Goal: Information Seeking & Learning: Check status

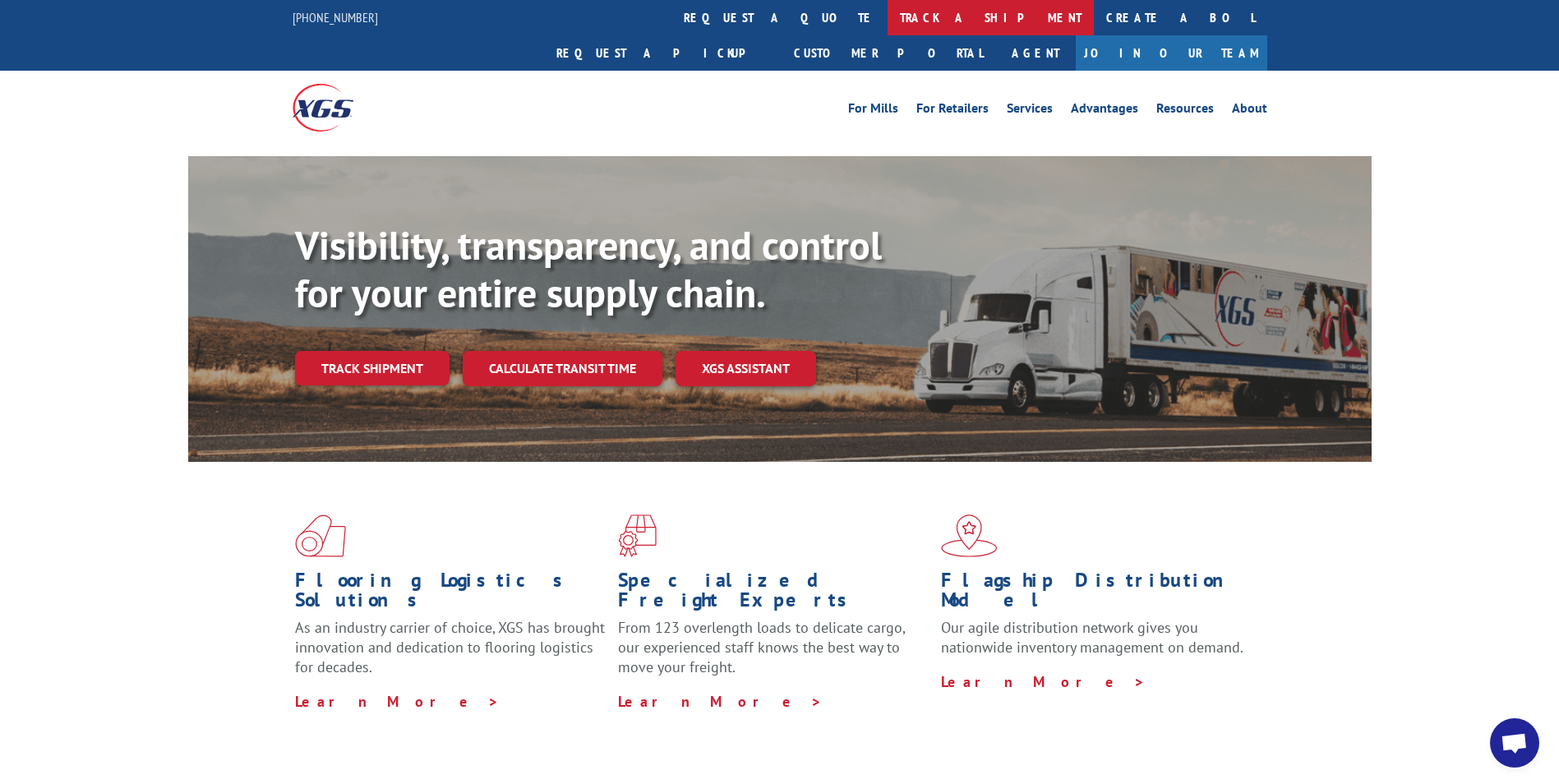
click at [887, 12] on link "track a shipment" at bounding box center [990, 17] width 206 height 35
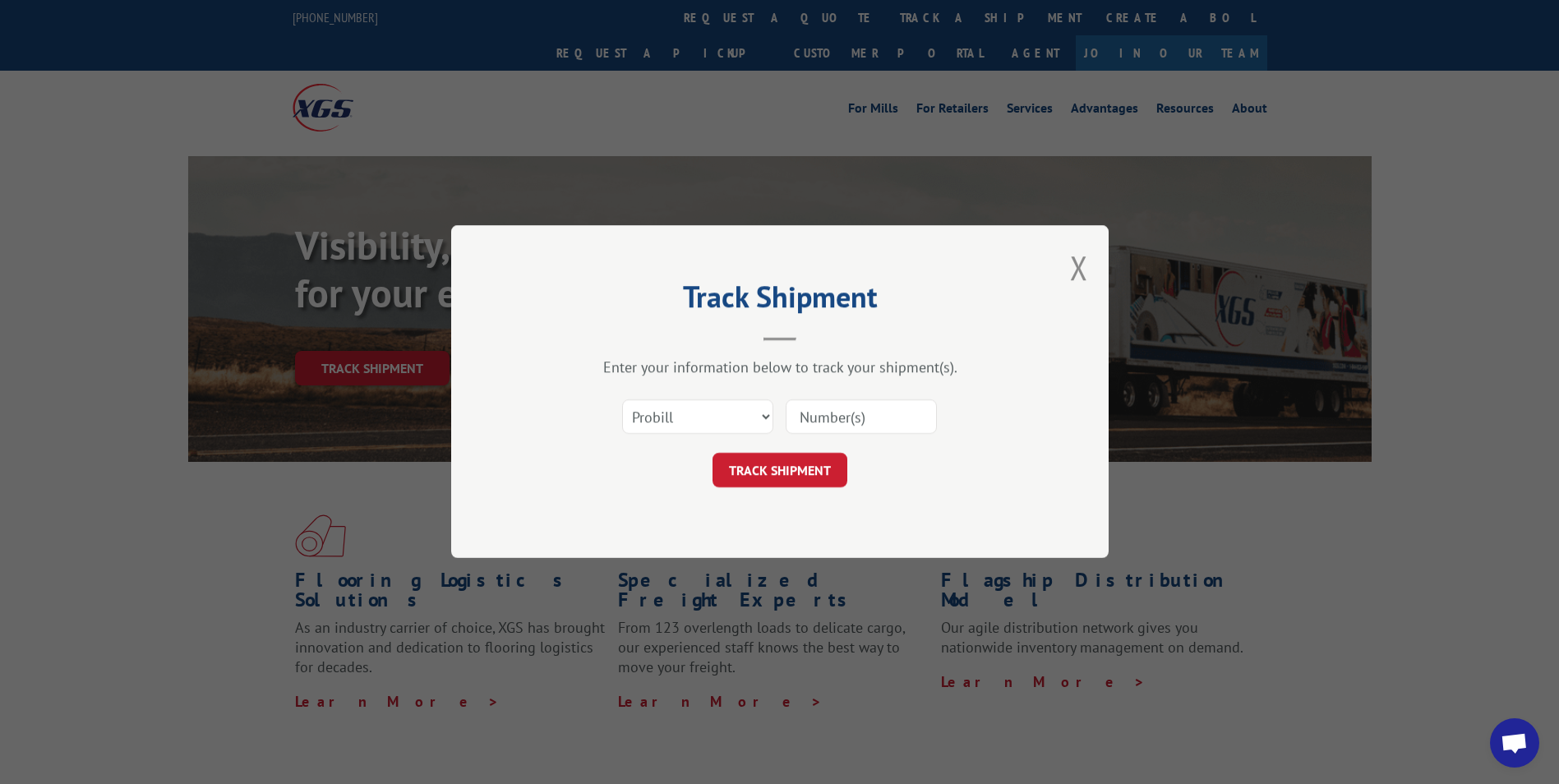
click at [809, 411] on input at bounding box center [862, 418] width 152 height 34
paste input "17228544"
type input "17228544"
click at [791, 466] on button "TRACK SHIPMENT" at bounding box center [780, 471] width 135 height 34
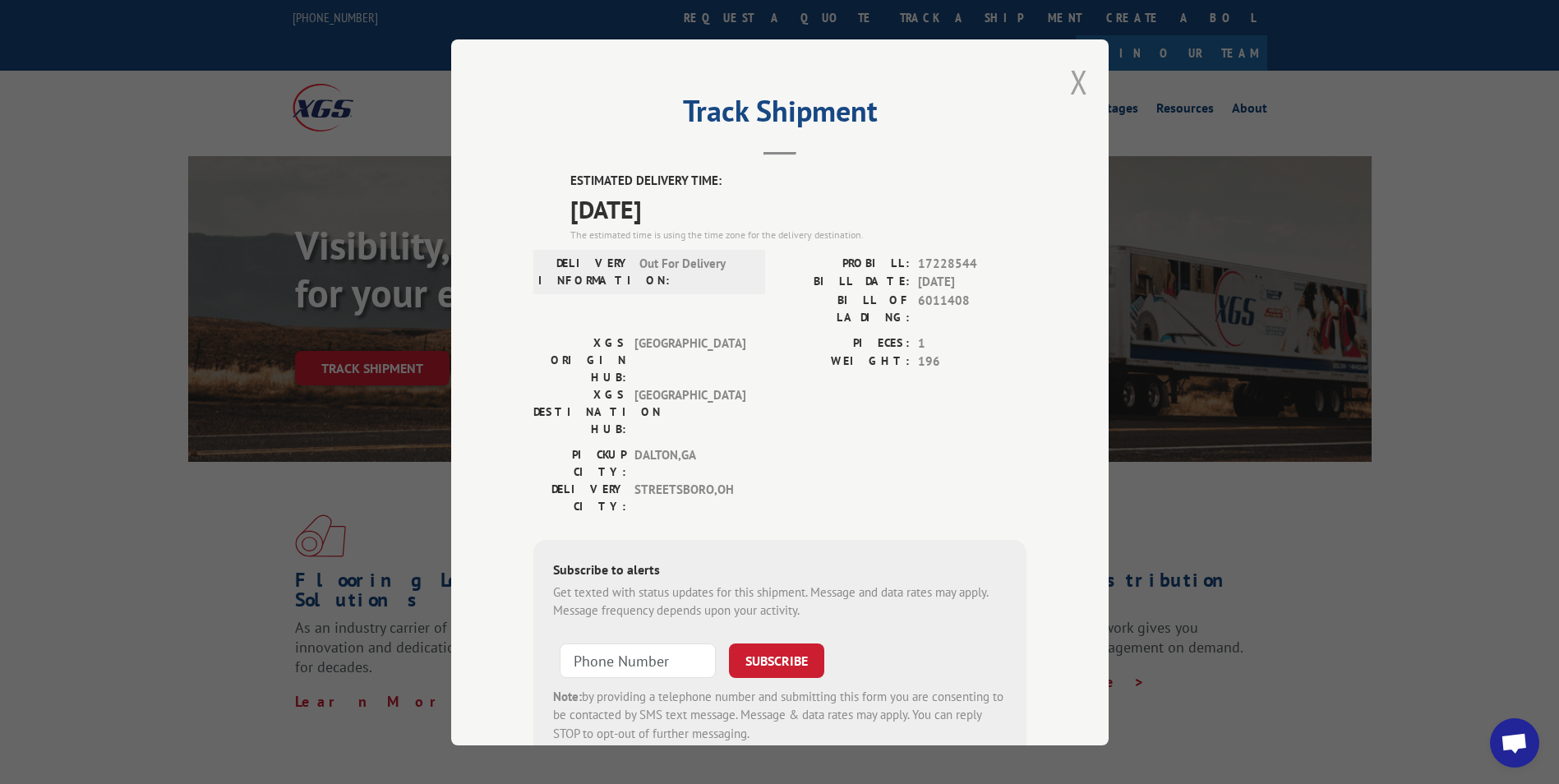
click at [1071, 79] on button "Close modal" at bounding box center [1079, 82] width 18 height 44
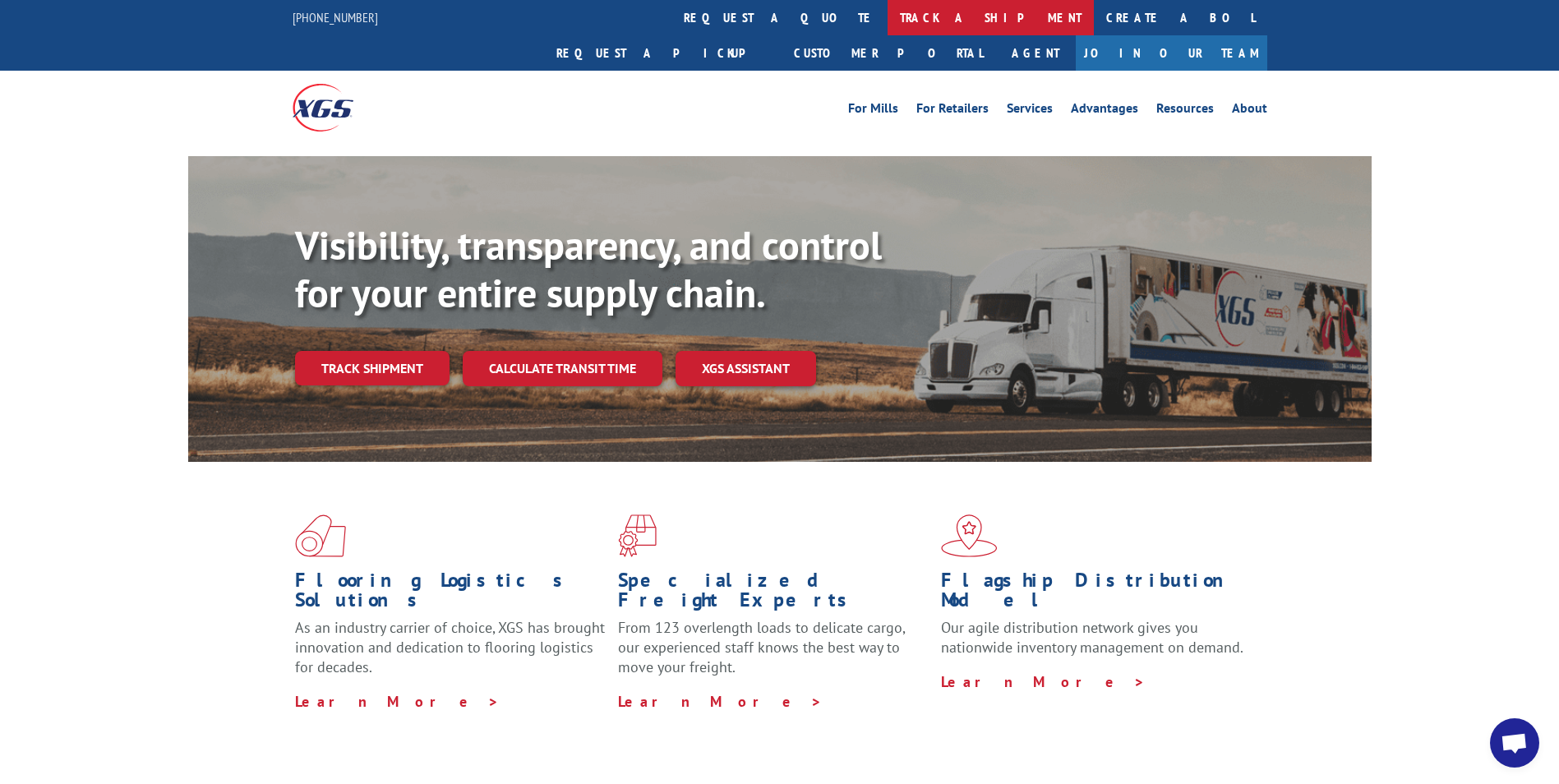
click at [887, 10] on link "track a shipment" at bounding box center [990, 17] width 206 height 35
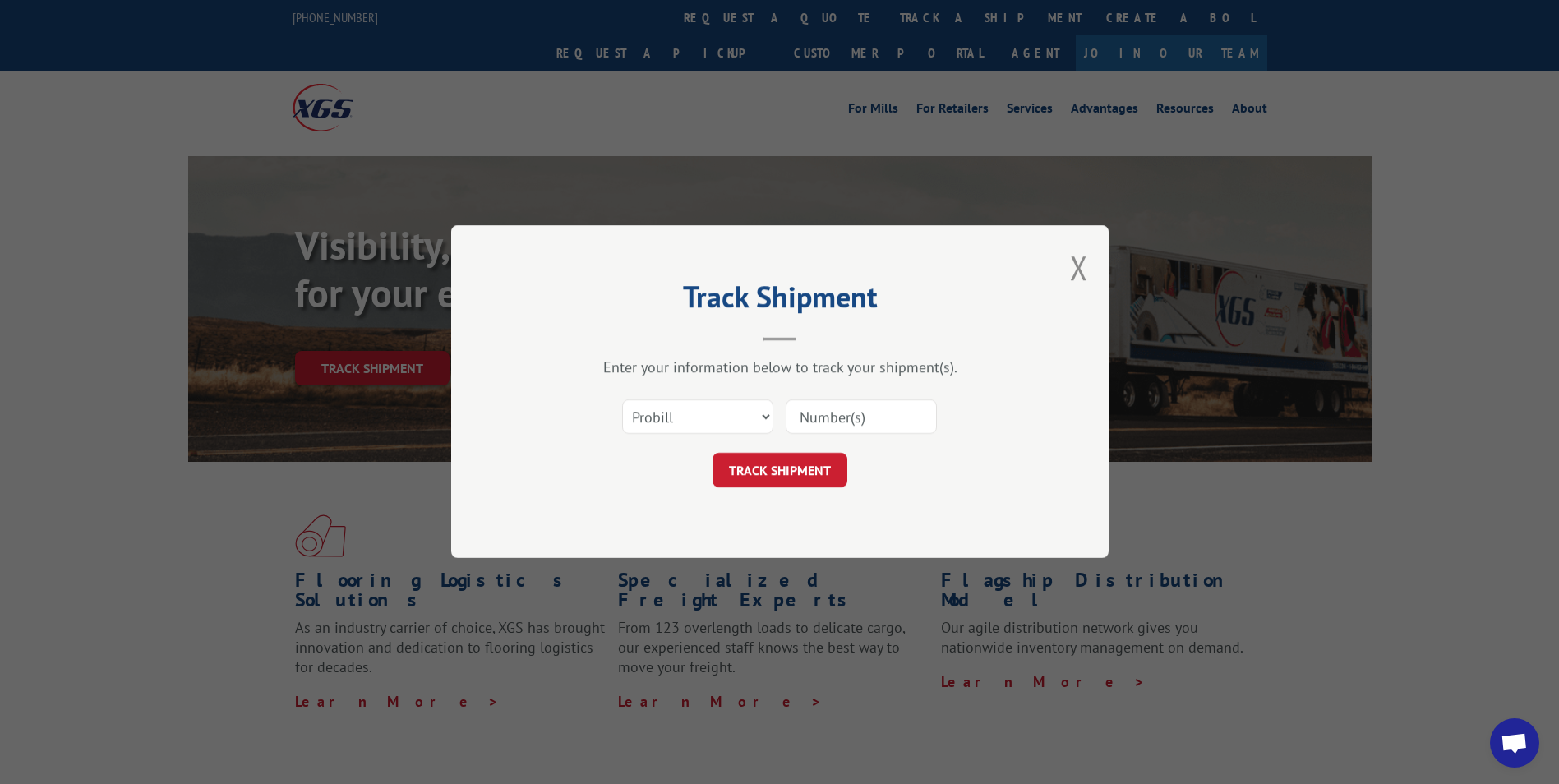
click at [795, 418] on input at bounding box center [862, 418] width 152 height 34
paste input "17228544"
type input "17228544"
click at [785, 471] on button "TRACK SHIPMENT" at bounding box center [780, 471] width 135 height 34
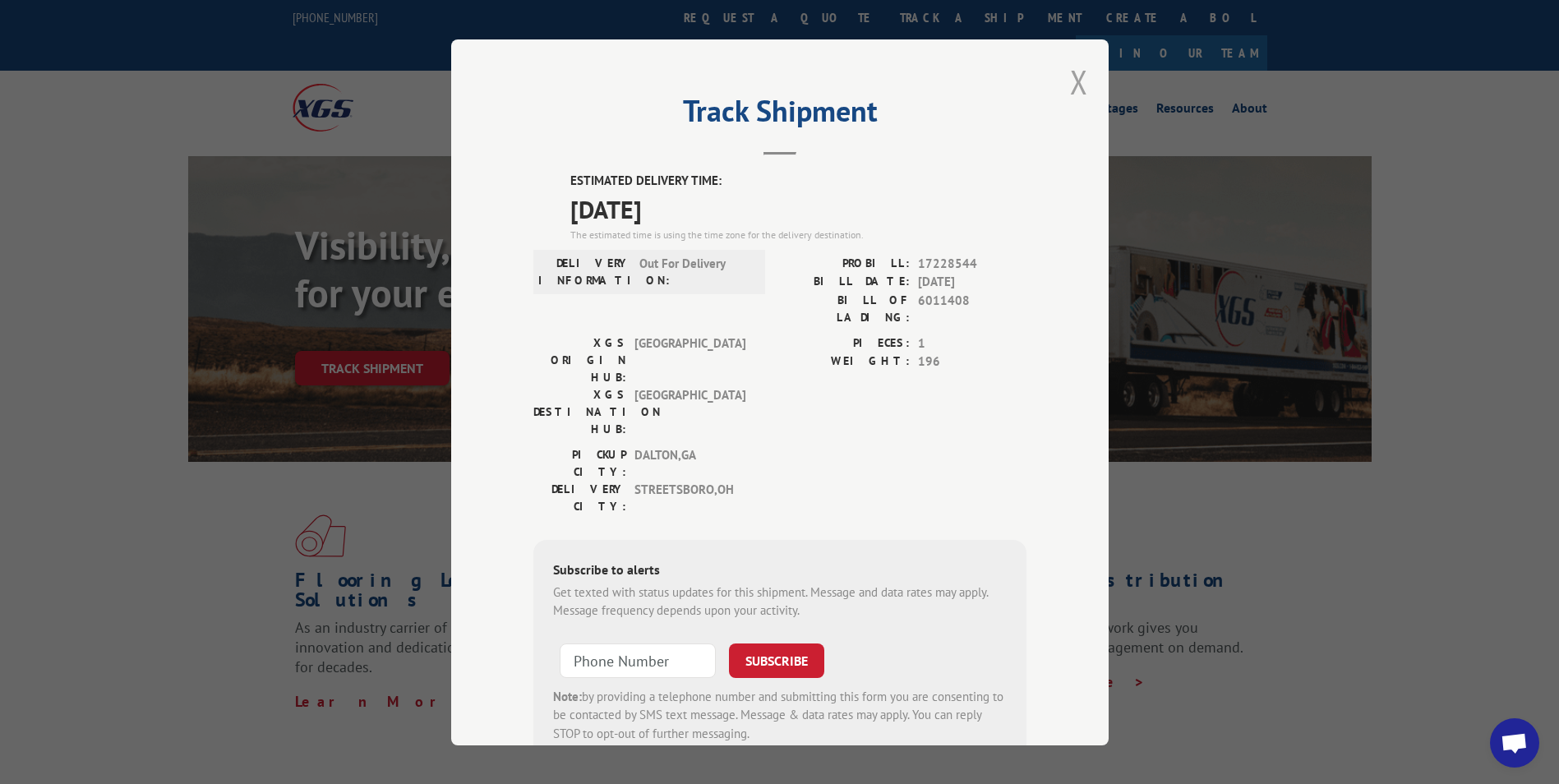
click at [1073, 80] on button "Close modal" at bounding box center [1079, 82] width 18 height 44
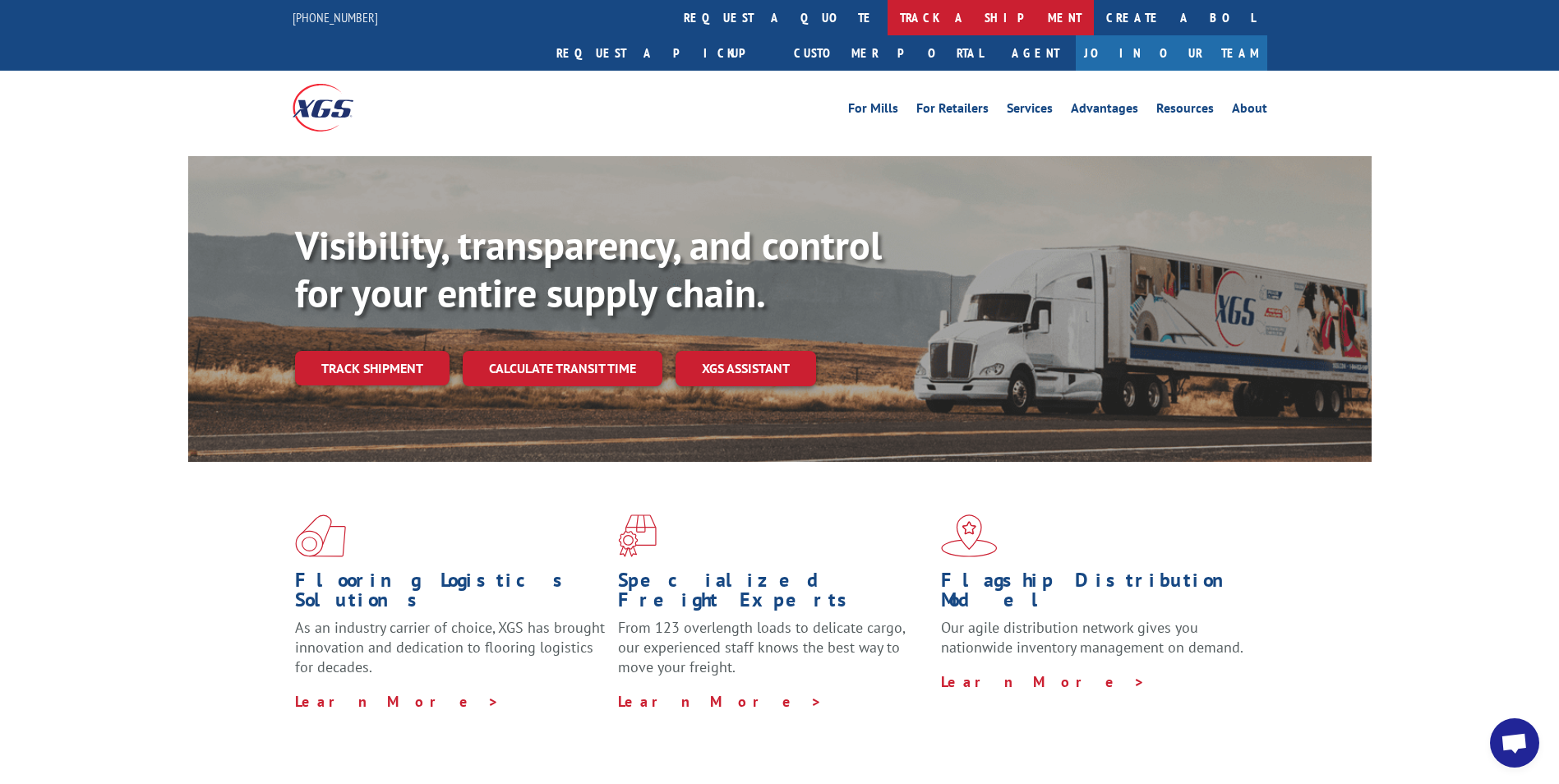
click at [887, 19] on link "track a shipment" at bounding box center [990, 17] width 206 height 35
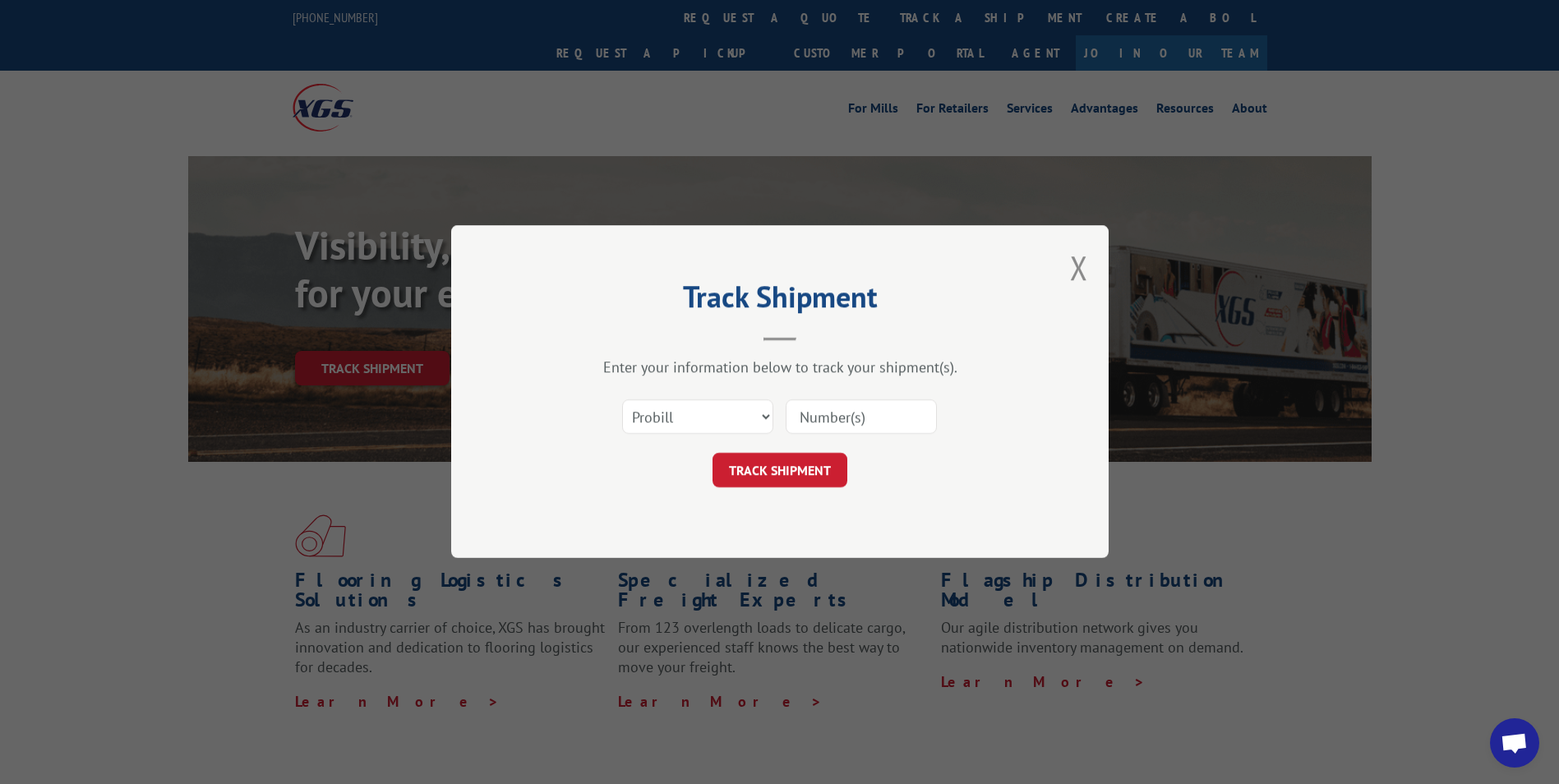
click at [787, 413] on input at bounding box center [862, 418] width 152 height 34
paste input "17228430"
type input "17228430"
click at [740, 471] on button "TRACK SHIPMENT" at bounding box center [780, 471] width 135 height 34
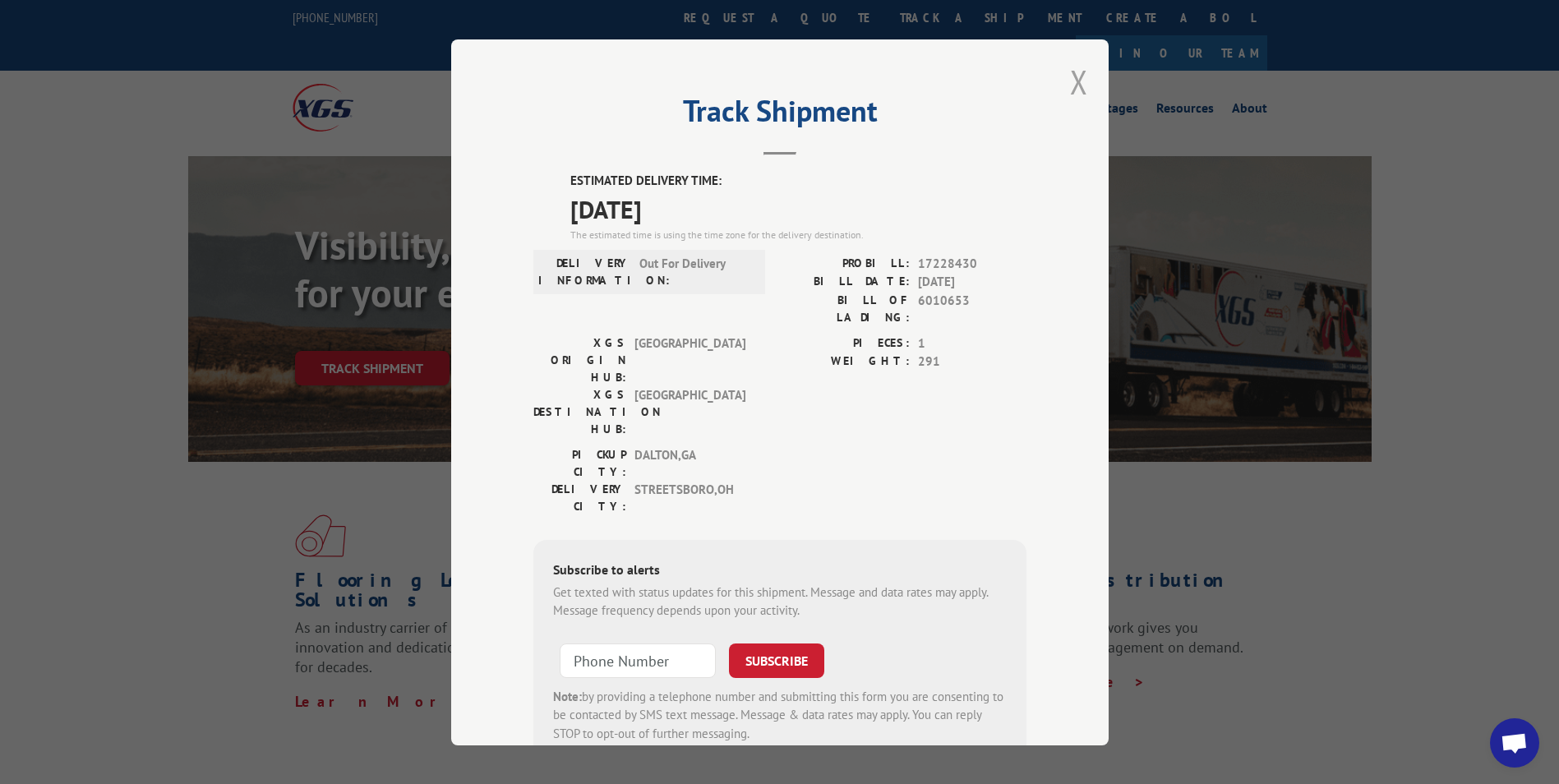
click at [1072, 75] on button "Close modal" at bounding box center [1079, 82] width 18 height 44
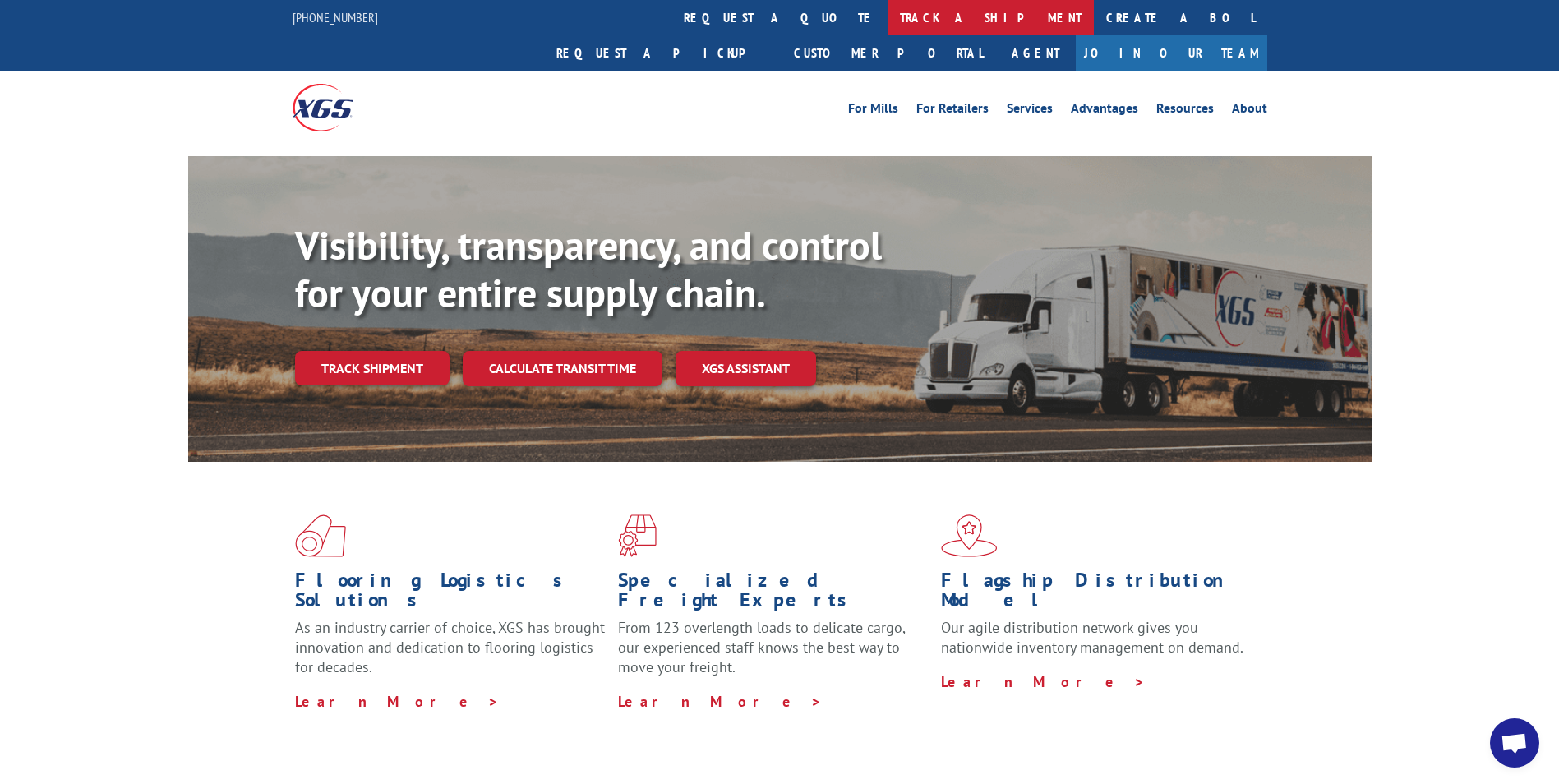
click at [887, 20] on link "track a shipment" at bounding box center [990, 17] width 206 height 35
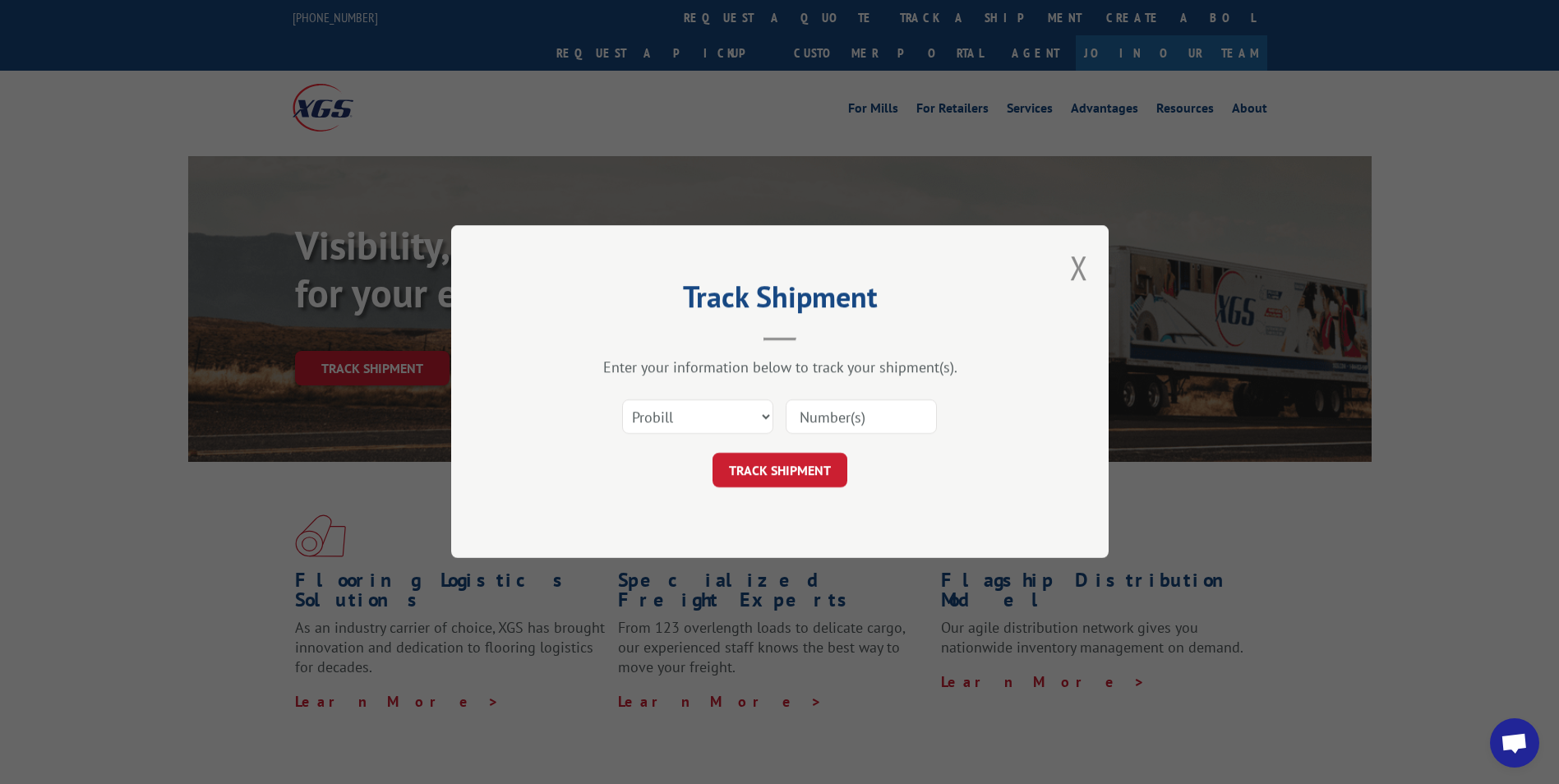
click at [789, 420] on input at bounding box center [862, 418] width 152 height 34
paste input "17228544"
click at [805, 418] on input "17228544" at bounding box center [862, 418] width 152 height 34
type input "17228544"
click at [797, 469] on button "TRACK SHIPMENT" at bounding box center [780, 471] width 135 height 34
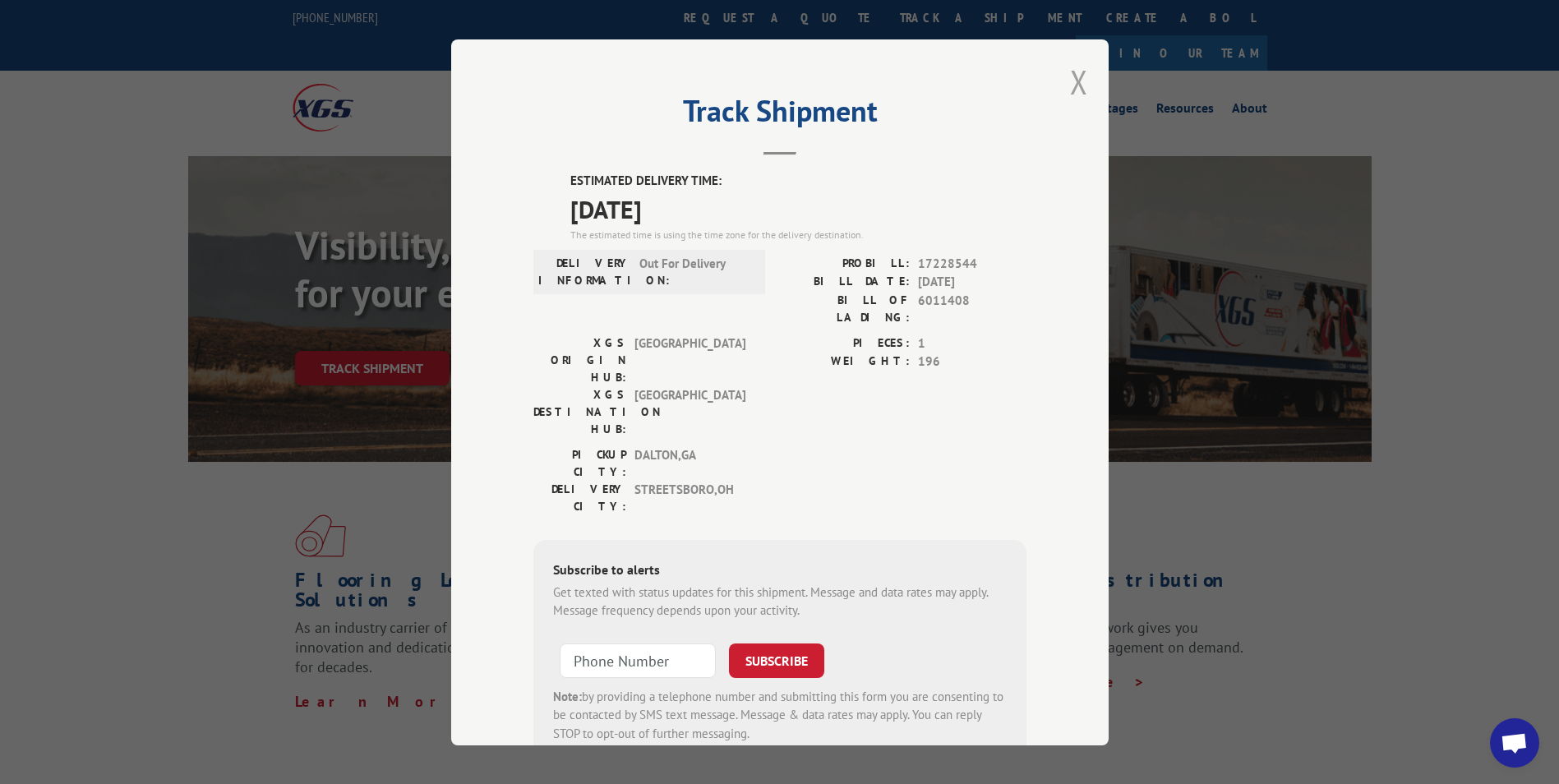
click at [1072, 79] on button "Close modal" at bounding box center [1079, 82] width 18 height 44
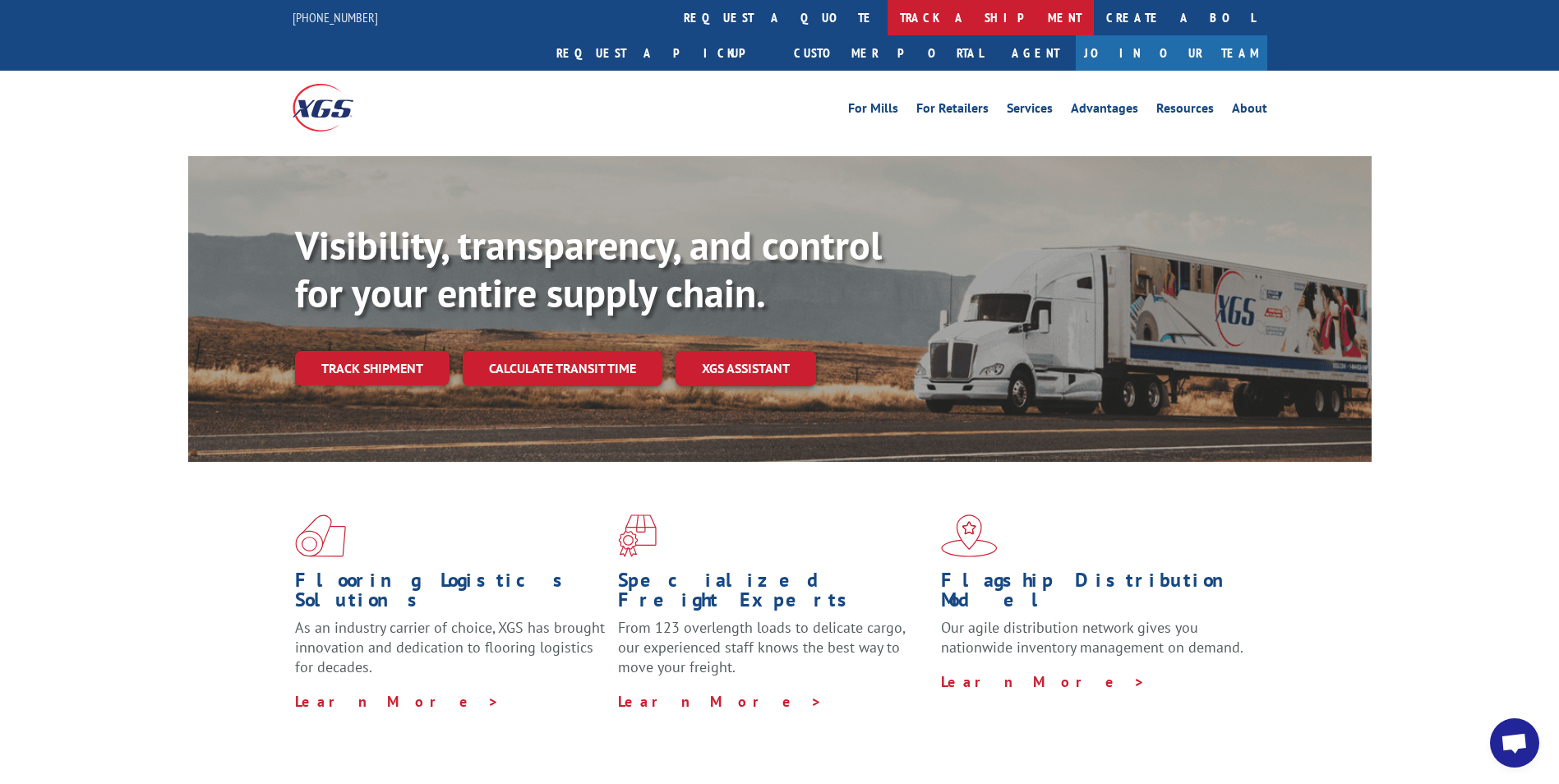
click at [887, 16] on link "track a shipment" at bounding box center [990, 17] width 206 height 35
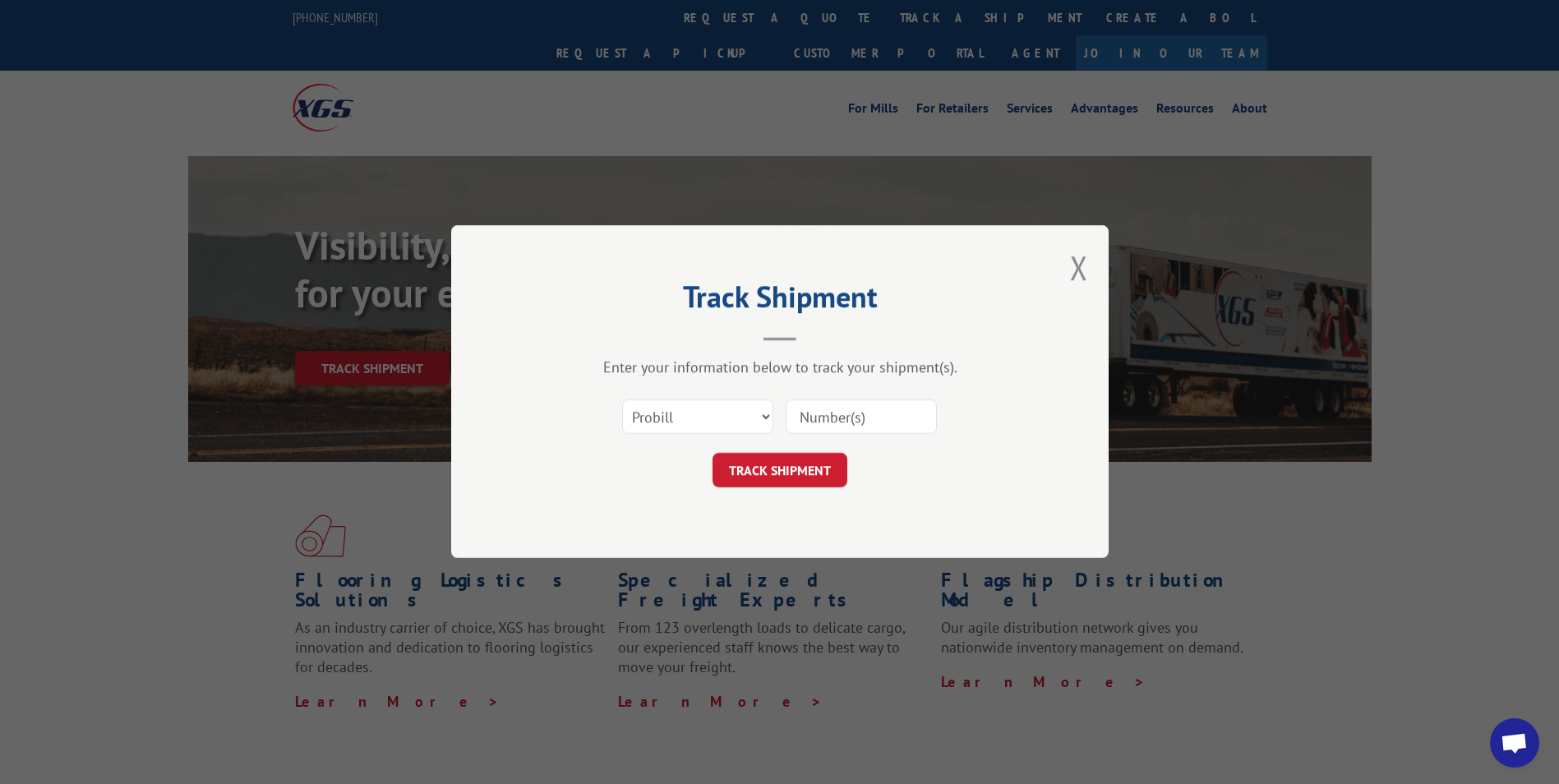
paste input "17228544"
type input "17228544"
click at [772, 467] on button "TRACK SHIPMENT" at bounding box center [780, 471] width 135 height 34
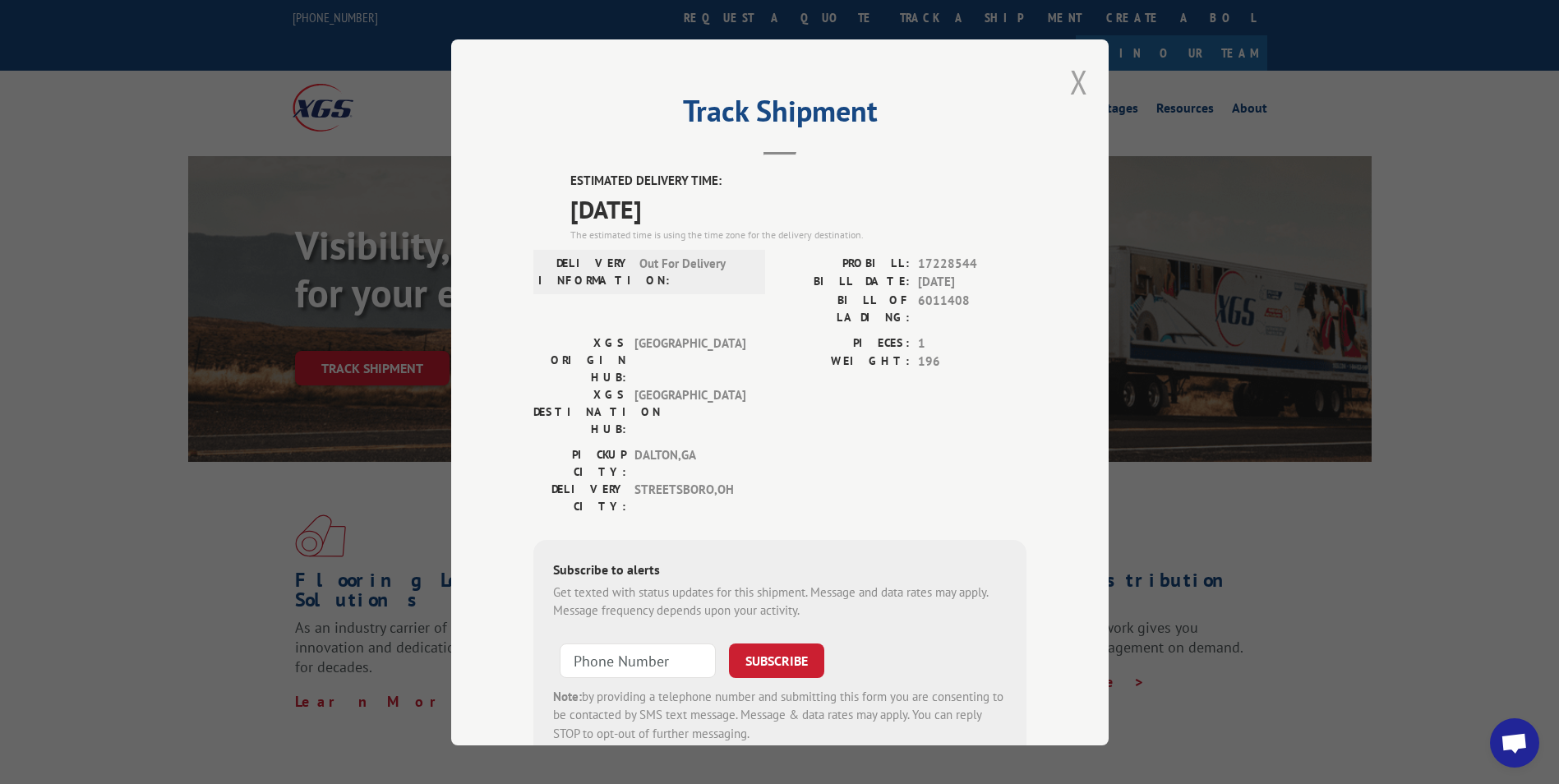
click at [1071, 80] on button "Close modal" at bounding box center [1079, 82] width 18 height 44
